Goal: Task Accomplishment & Management: Complete application form

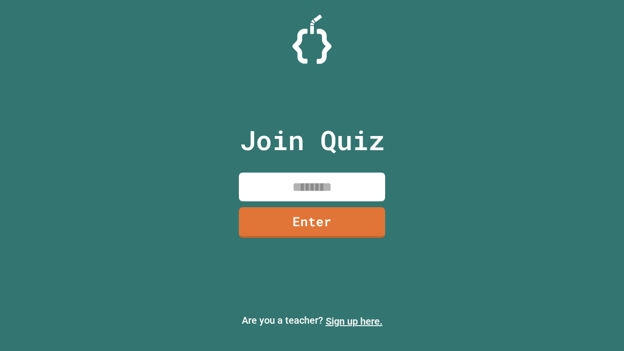
click at [354, 321] on link "Sign up here." at bounding box center [353, 321] width 57 height 12
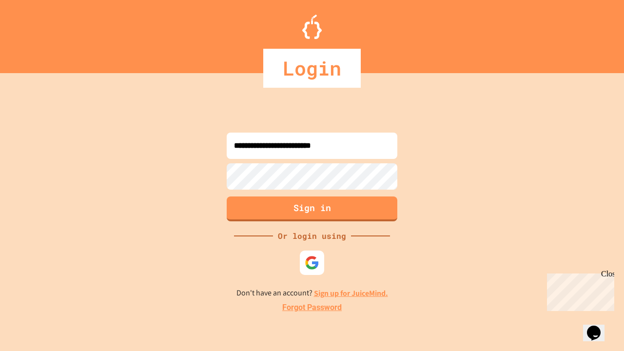
type input "**********"
